Goal: Transaction & Acquisition: Book appointment/travel/reservation

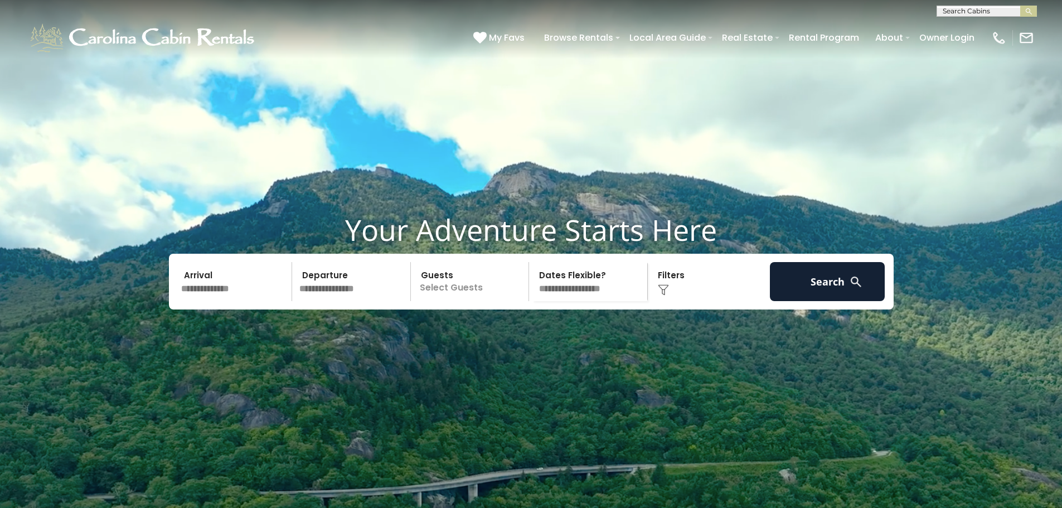
click at [260, 301] on input "text" at bounding box center [234, 281] width 115 height 39
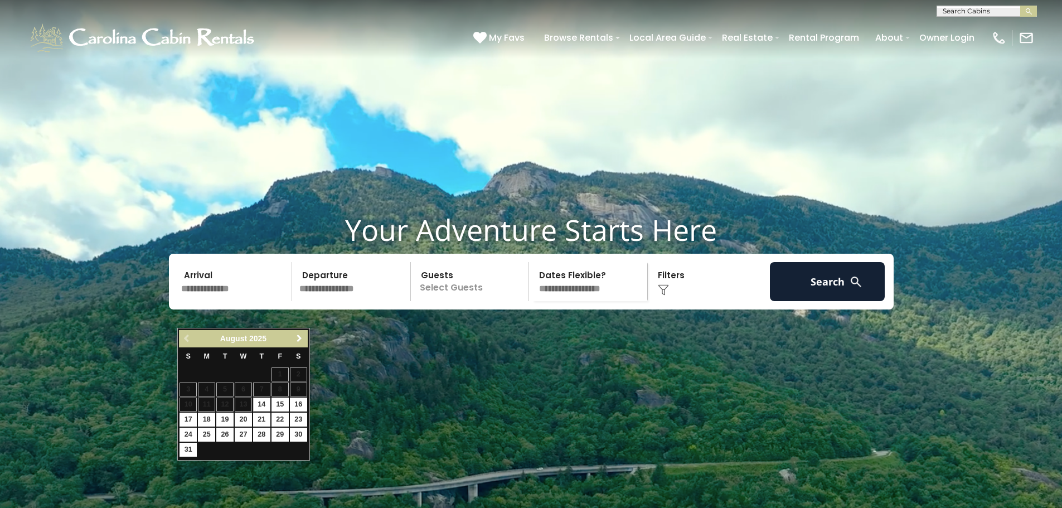
click at [298, 341] on span "Next" at bounding box center [299, 338] width 9 height 9
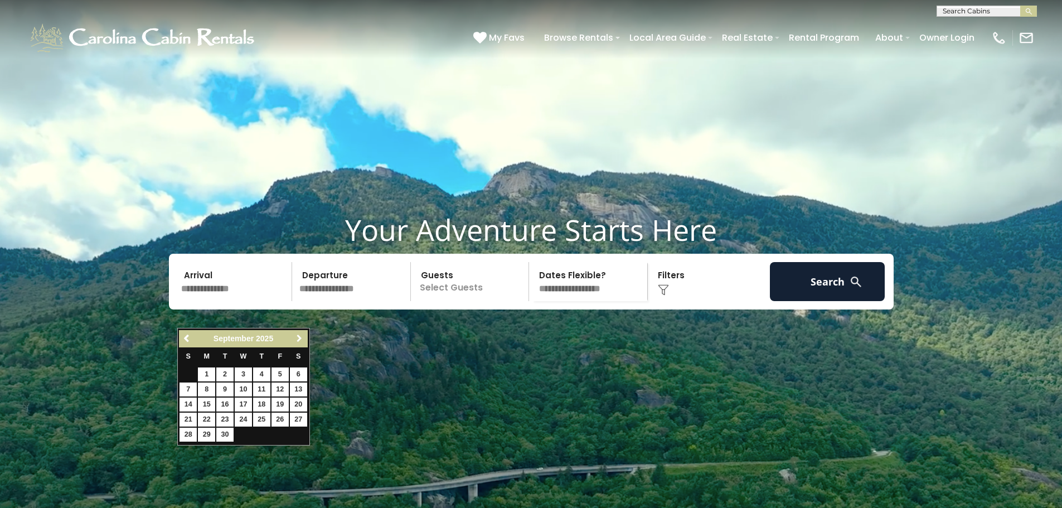
click at [298, 341] on span "Next" at bounding box center [299, 338] width 9 height 9
click at [298, 339] on span "Next" at bounding box center [299, 338] width 9 height 9
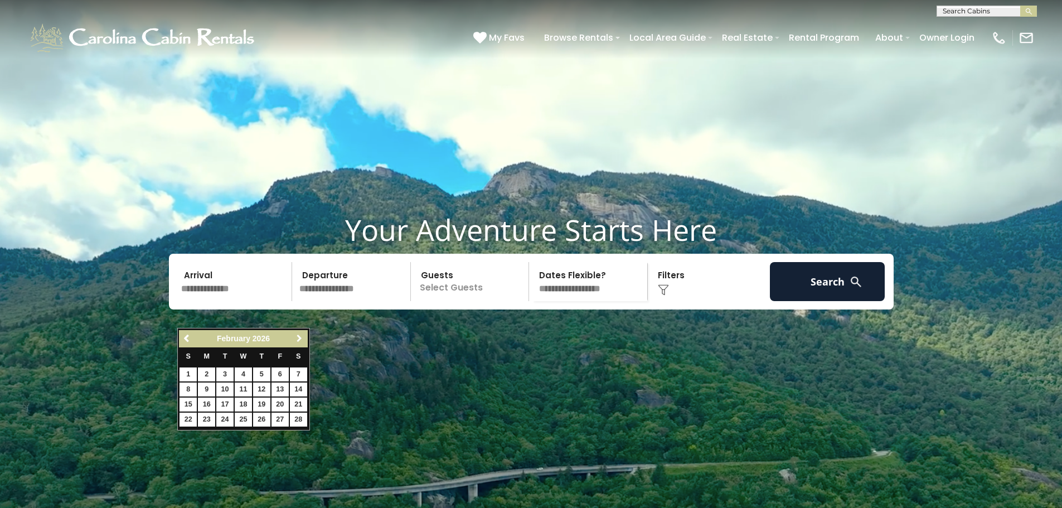
click at [298, 339] on span "Next" at bounding box center [299, 338] width 9 height 9
click at [298, 338] on span "Next" at bounding box center [299, 338] width 9 height 9
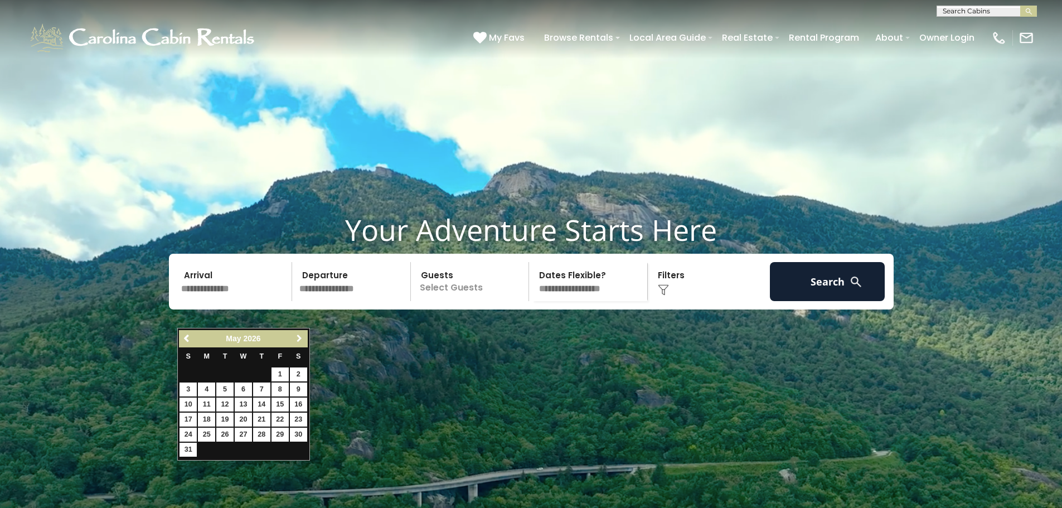
click at [298, 338] on span "Next" at bounding box center [299, 338] width 9 height 9
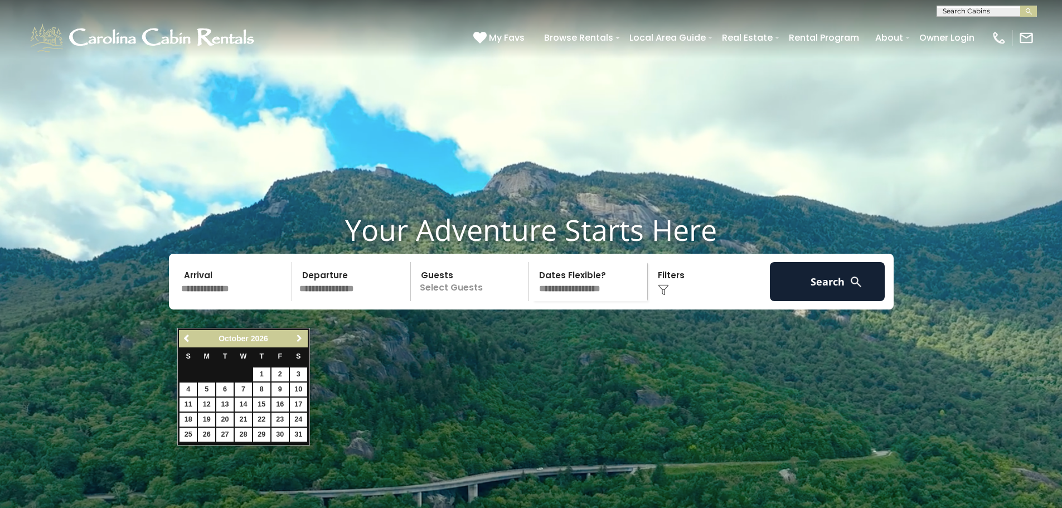
click at [300, 337] on span "Next" at bounding box center [299, 338] width 9 height 9
click at [242, 375] on link "4" at bounding box center [243, 374] width 17 height 14
type input "*******"
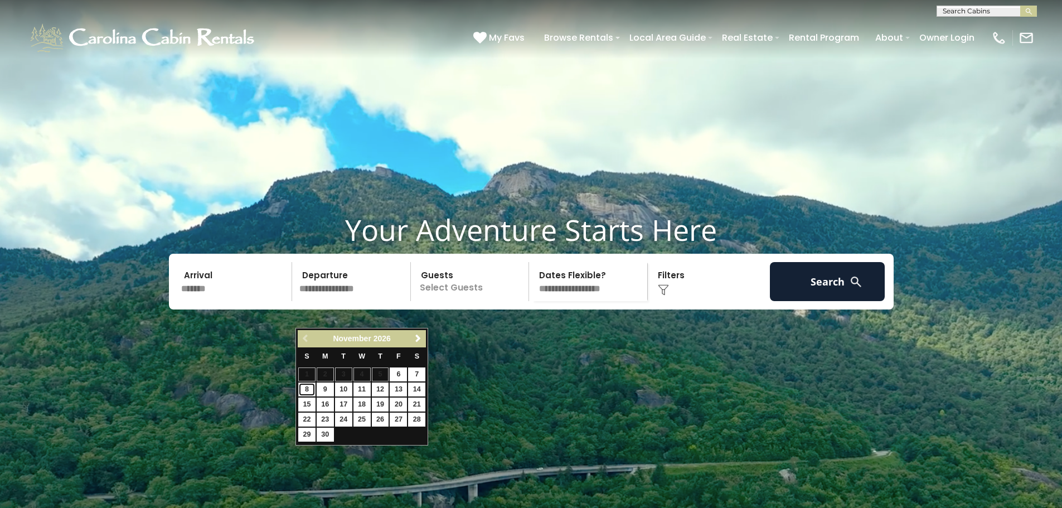
click at [305, 388] on link "8" at bounding box center [306, 389] width 17 height 14
type input "*******"
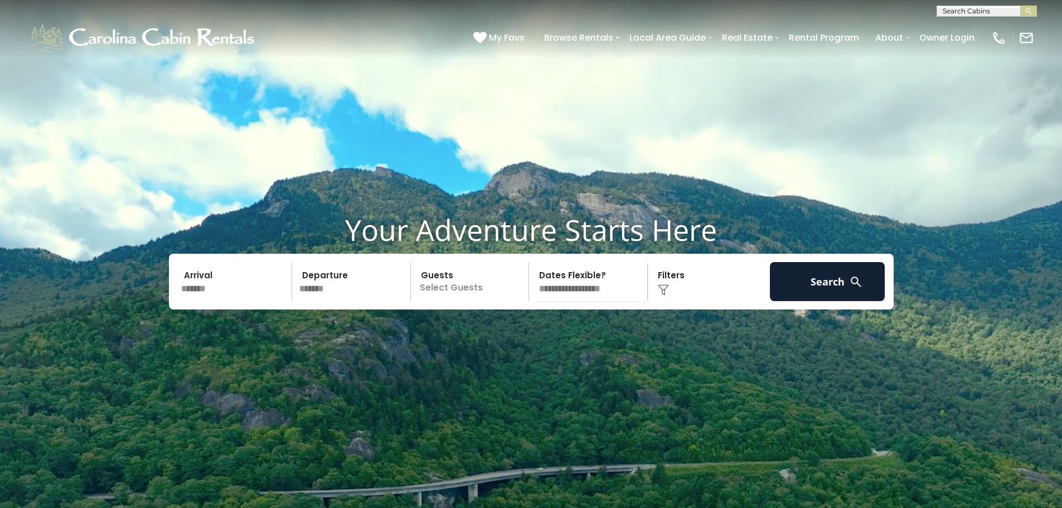
drag, startPoint x: 501, startPoint y: 319, endPoint x: 508, endPoint y: 320, distance: 7.3
click at [502, 301] on p "Select Guests" at bounding box center [471, 281] width 115 height 39
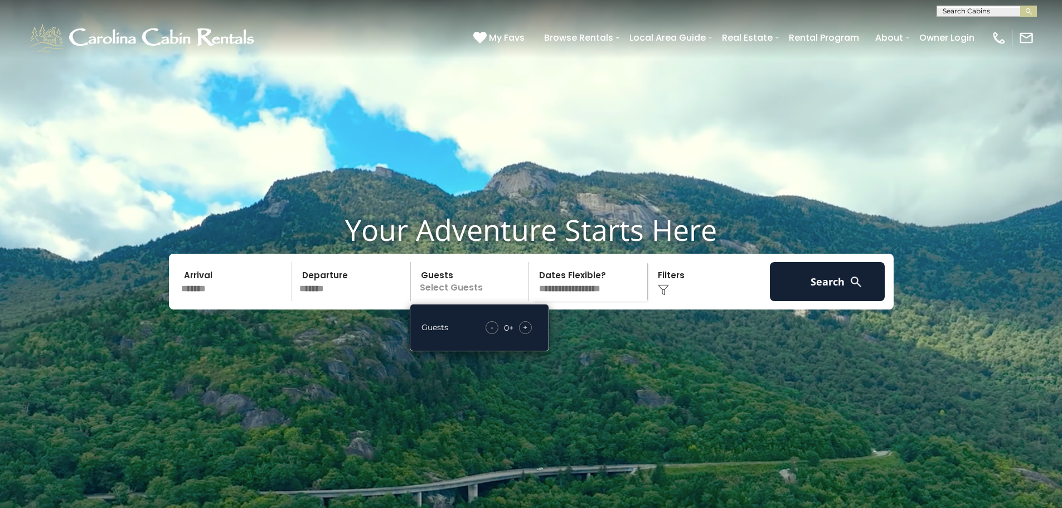
click at [523, 333] on span "+" at bounding box center [525, 327] width 4 height 11
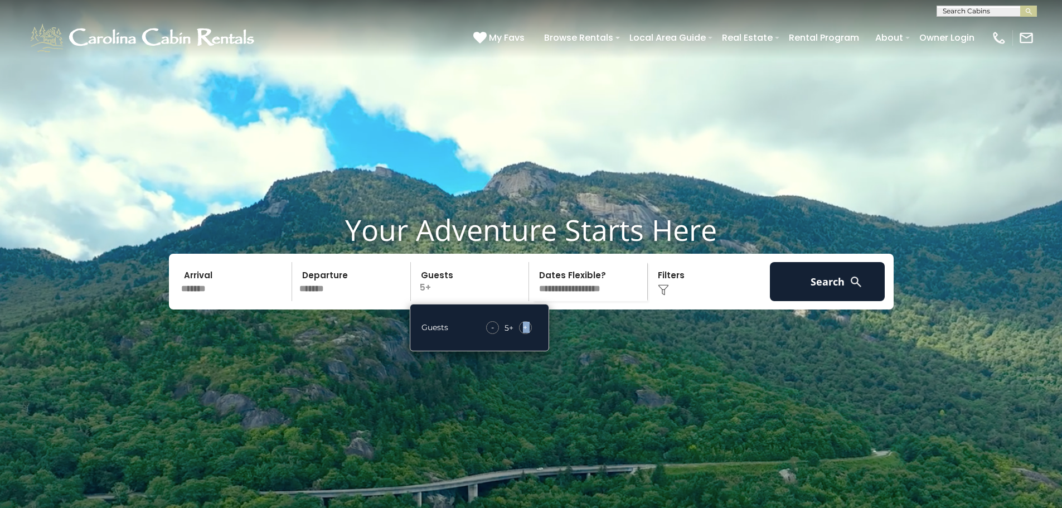
click at [523, 333] on span "+" at bounding box center [525, 327] width 4 height 11
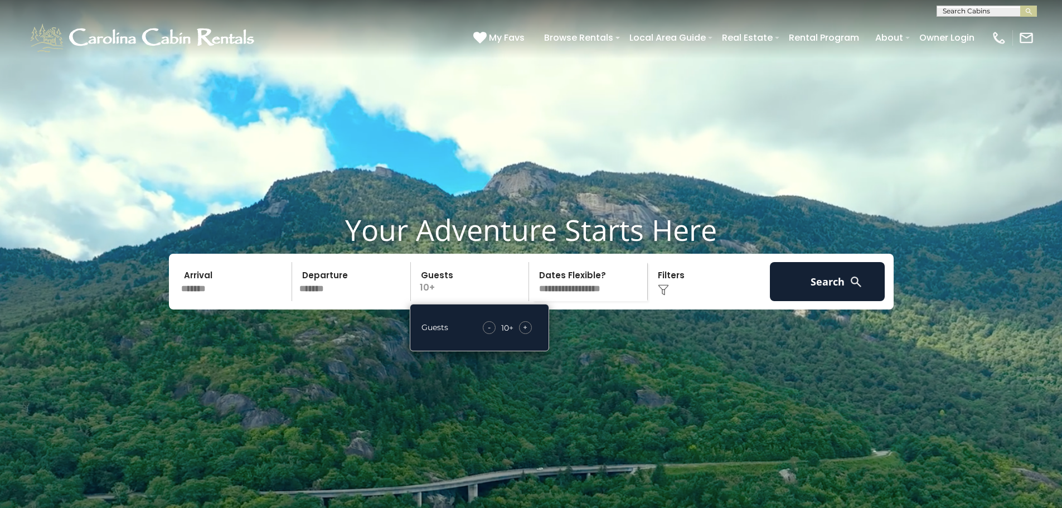
click at [595, 301] on select "**********" at bounding box center [589, 281] width 115 height 39
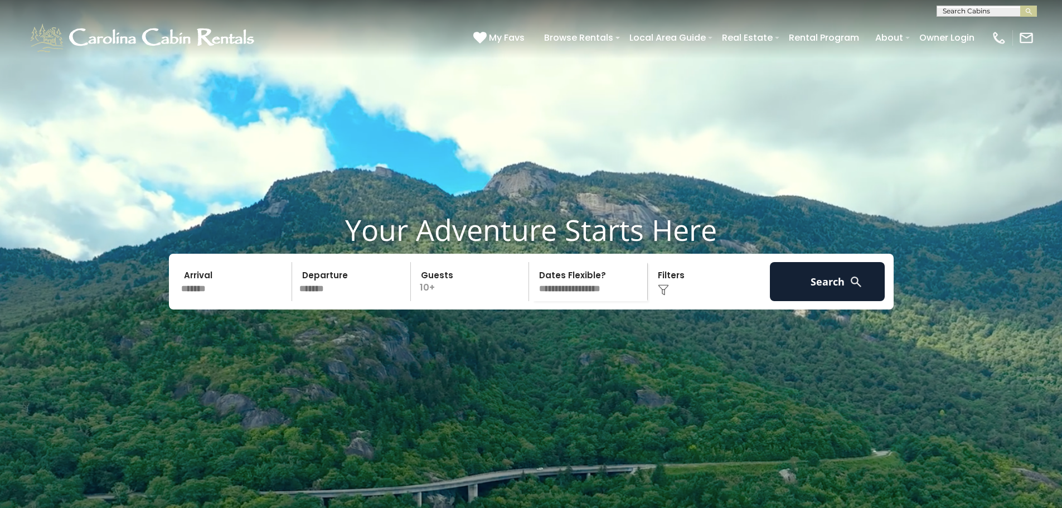
click at [716, 301] on div "Click to Choose" at bounding box center [708, 281] width 115 height 39
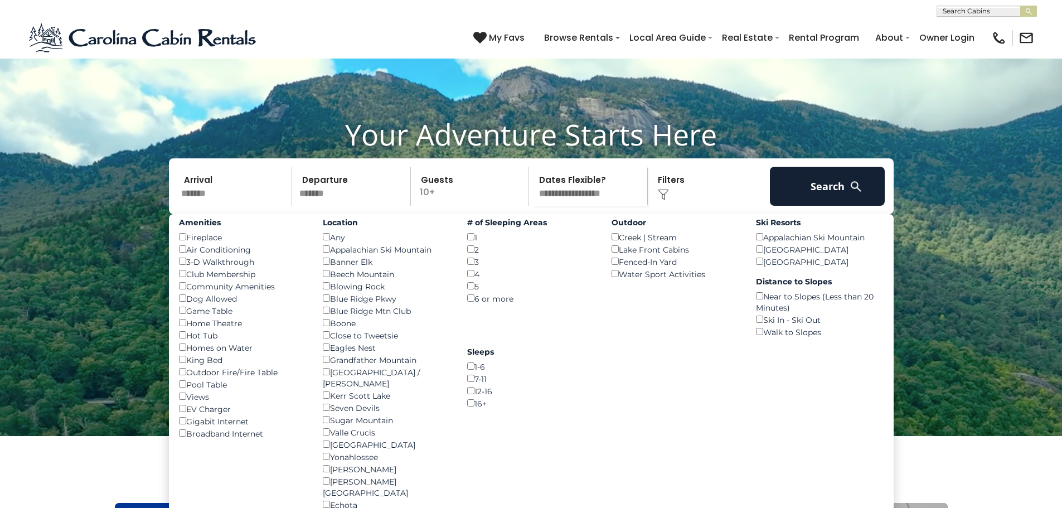
scroll to position [111, 0]
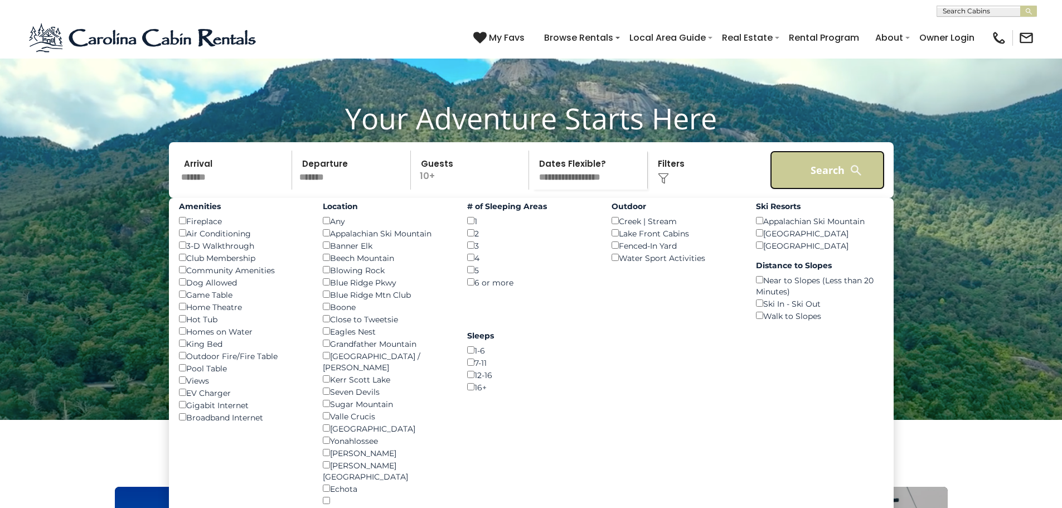
click at [827, 190] on button "Search" at bounding box center [827, 169] width 115 height 39
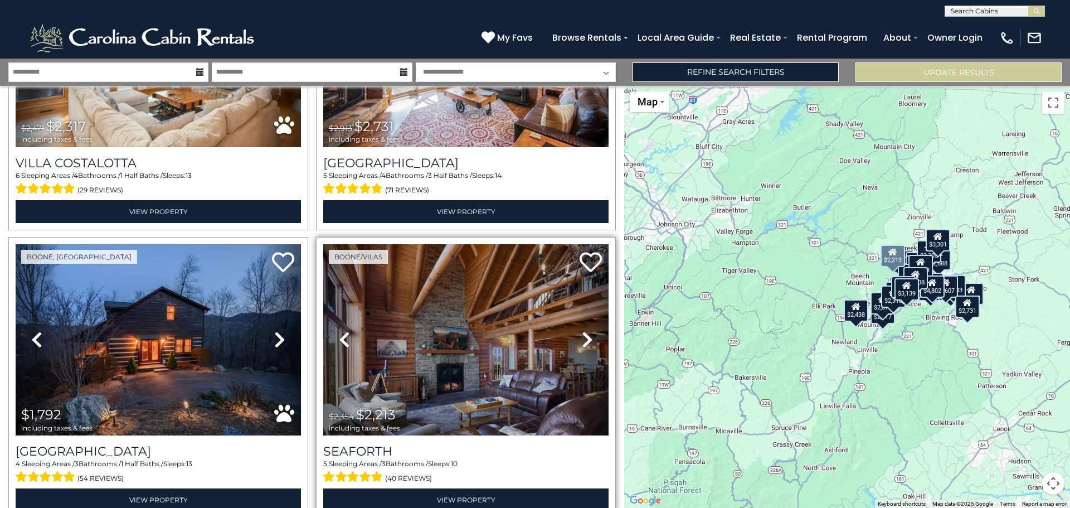
scroll to position [1616, 0]
